Goal: Obtain resource: Obtain resource

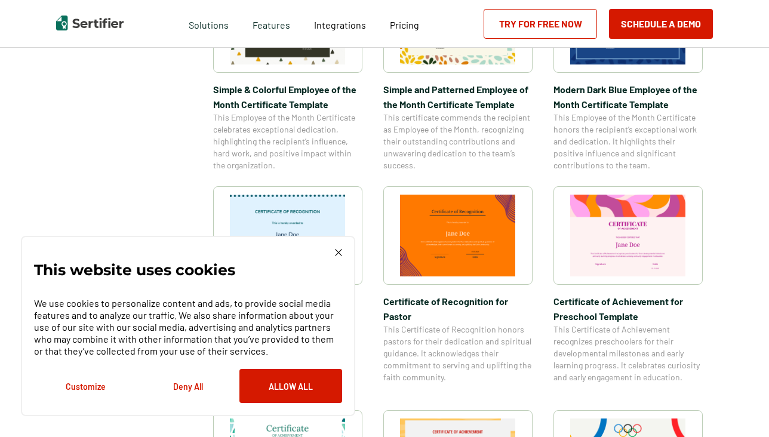
scroll to position [505, 0]
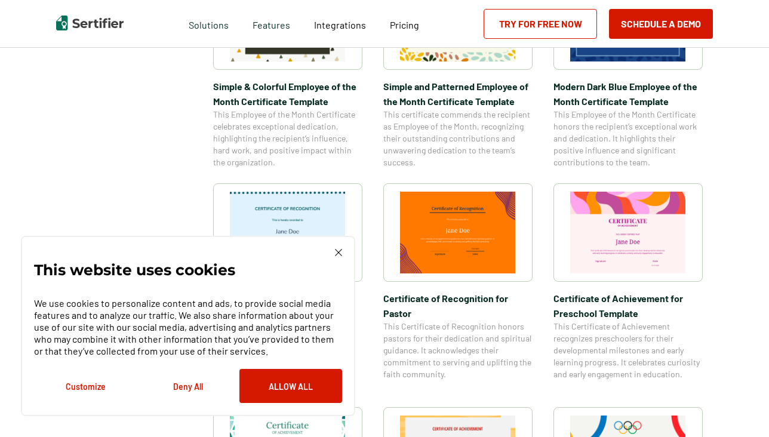
click at [596, 238] on img at bounding box center [628, 233] width 116 height 82
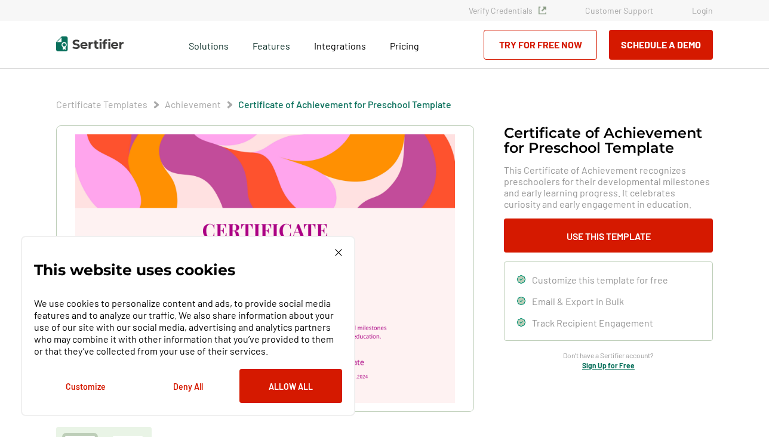
click at [338, 252] on img at bounding box center [338, 252] width 7 height 7
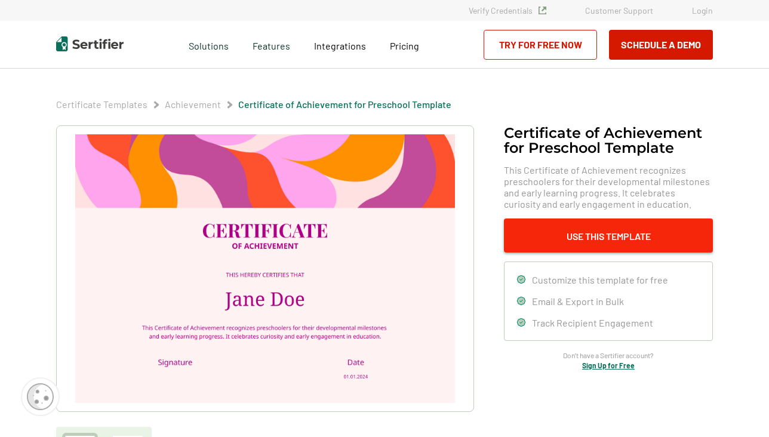
click at [582, 237] on button "Use This Template" at bounding box center [608, 235] width 209 height 34
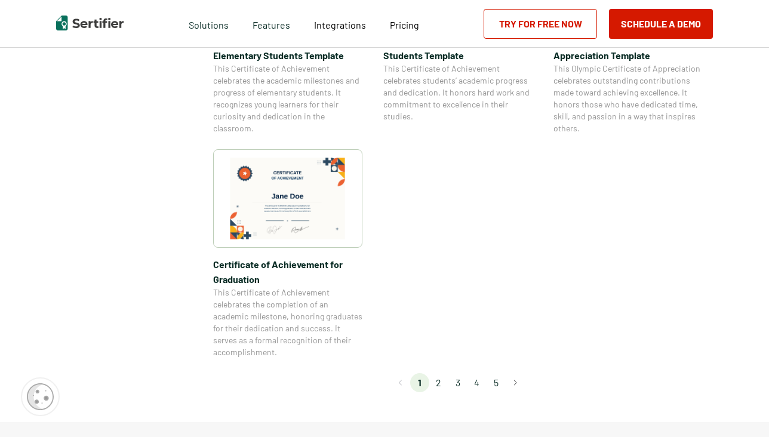
scroll to position [1002, 0]
